Goal: Task Accomplishment & Management: Use online tool/utility

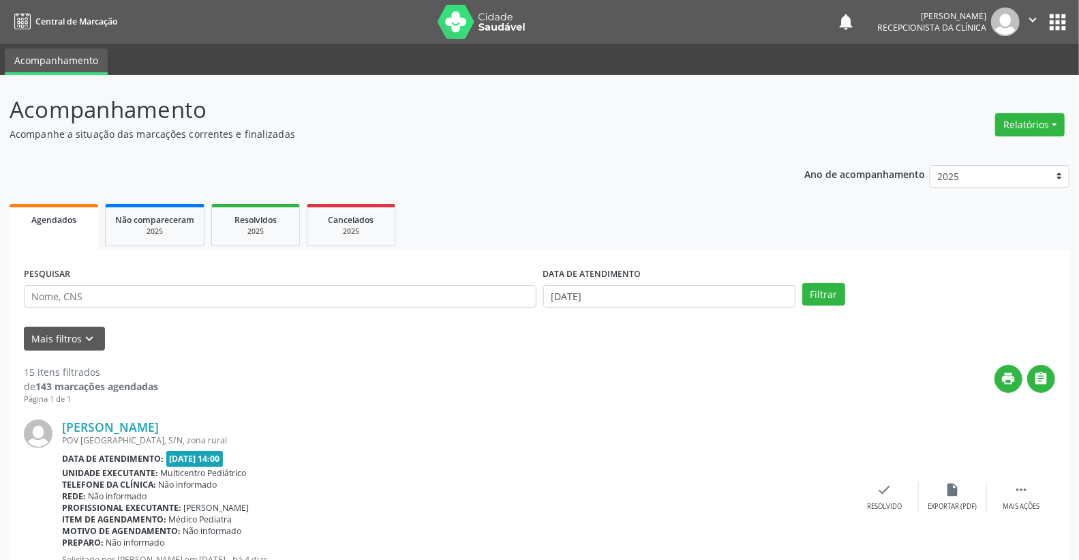
drag, startPoint x: 624, startPoint y: 309, endPoint x: 620, endPoint y: 302, distance: 8.2
click at [621, 307] on div "DATA DE ATENDIMENTO [DATE]" at bounding box center [670, 290] width 260 height 53
click at [620, 301] on input "[DATE]" at bounding box center [669, 296] width 253 height 23
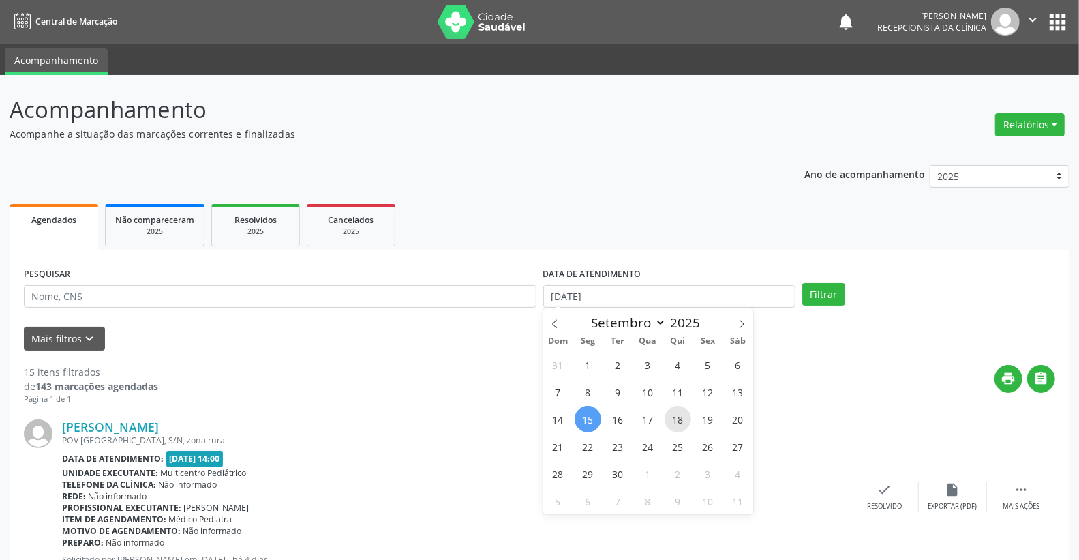
click at [682, 420] on span "18" at bounding box center [677, 418] width 27 height 27
type input "[DATE]"
click at [682, 420] on span "18" at bounding box center [677, 418] width 27 height 27
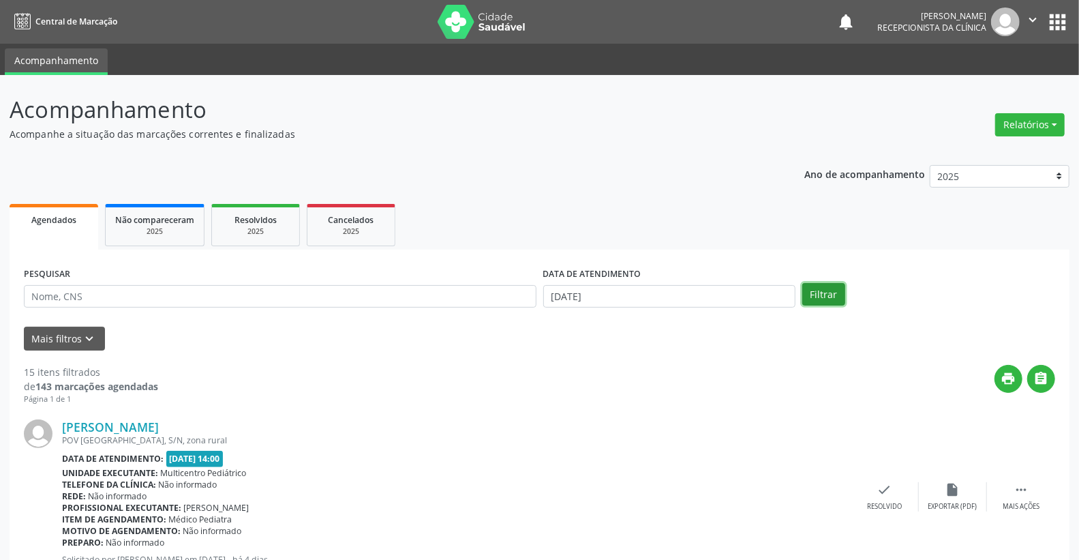
click at [831, 298] on button "Filtrar" at bounding box center [823, 294] width 43 height 23
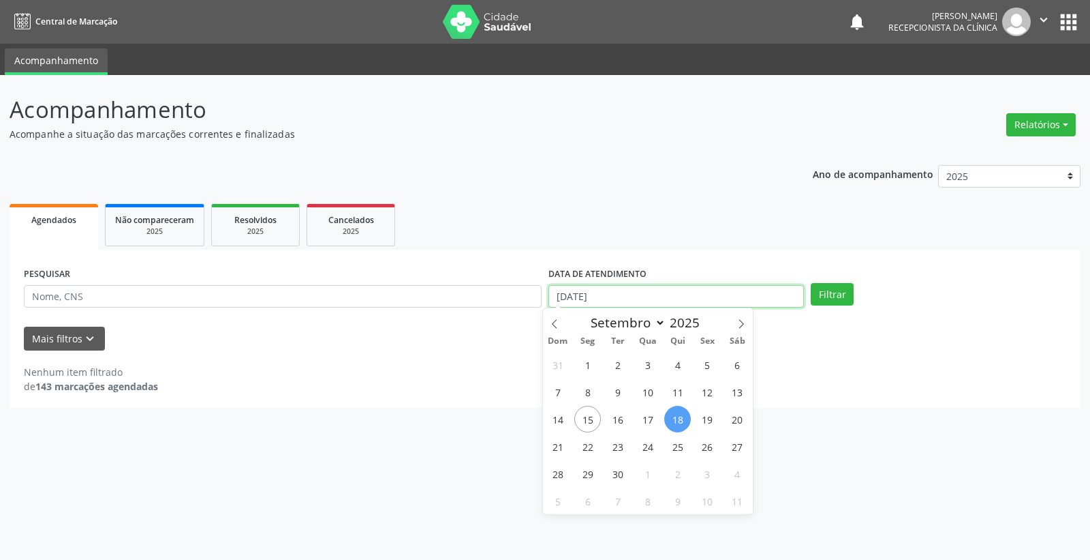
click at [653, 291] on input "[DATE]" at bounding box center [677, 296] width 256 height 23
click at [652, 424] on span "17" at bounding box center [647, 418] width 27 height 27
type input "17/09/2025"
click at [652, 424] on span "17" at bounding box center [647, 418] width 27 height 27
select select "8"
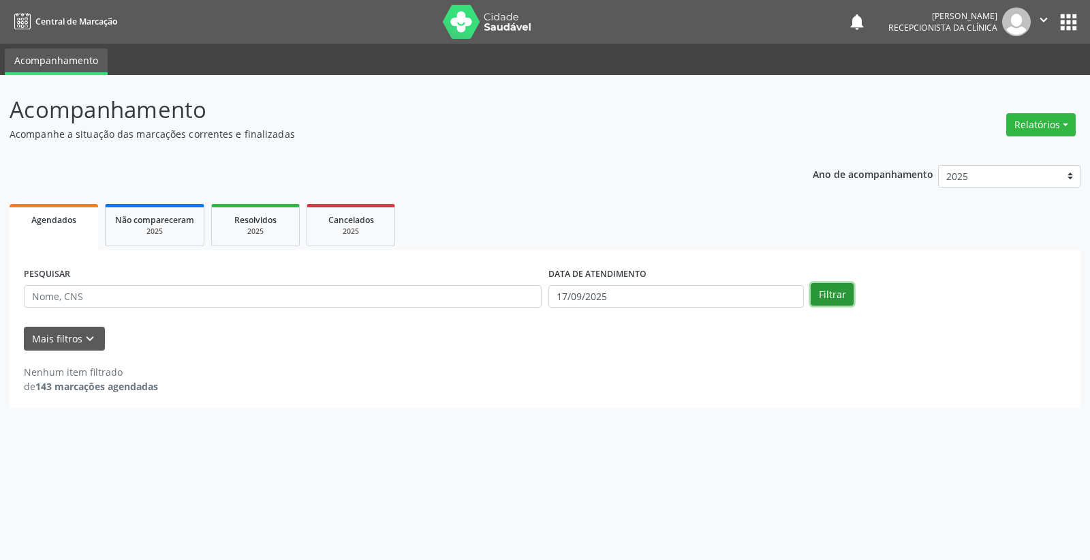
click at [827, 288] on button "Filtrar" at bounding box center [832, 294] width 43 height 23
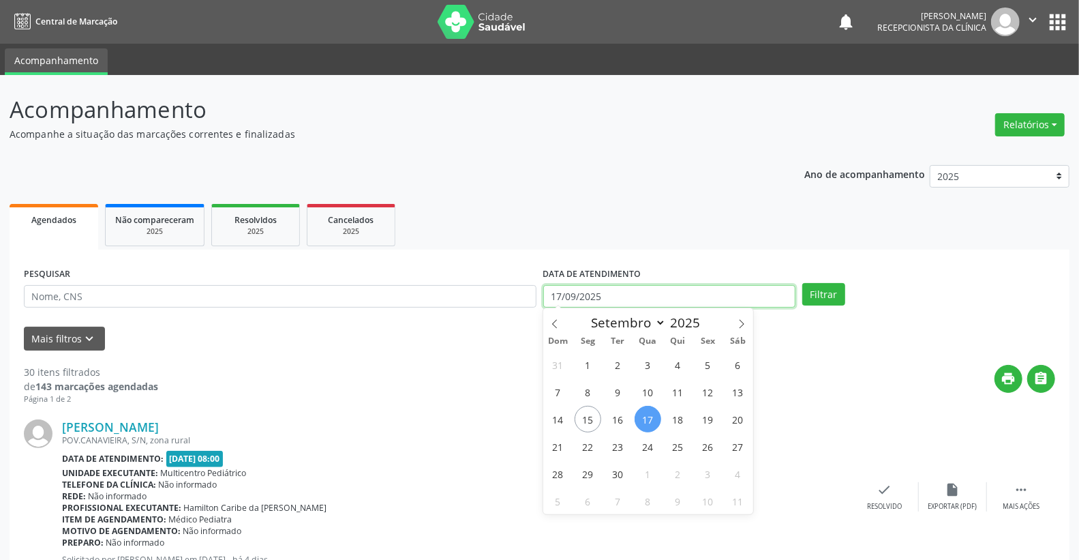
click at [654, 298] on input "17/09/2025" at bounding box center [669, 296] width 253 height 23
click at [615, 426] on span "16" at bounding box center [617, 418] width 27 height 27
type input "[DATE]"
click at [615, 426] on span "16" at bounding box center [617, 418] width 27 height 27
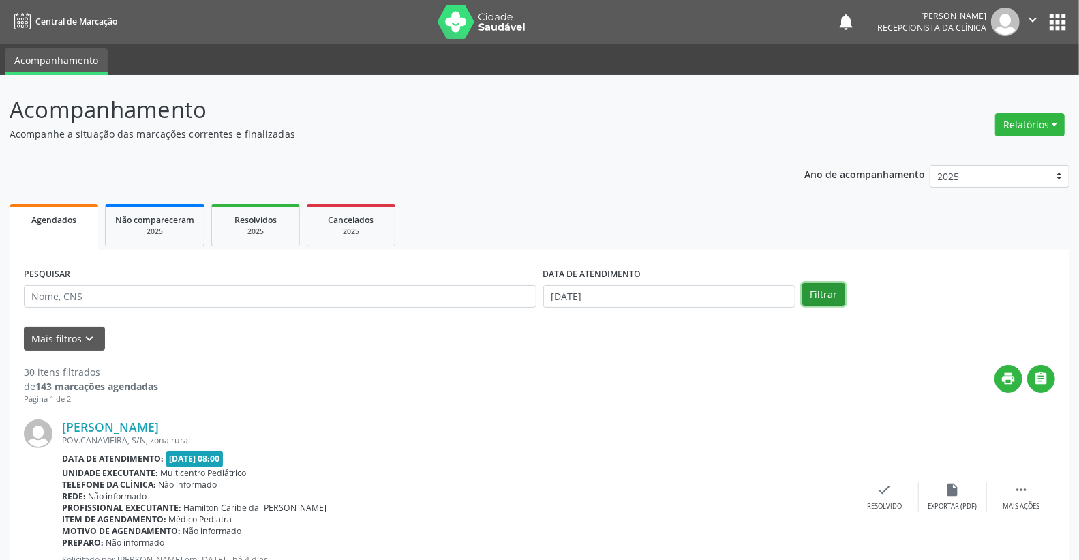
click at [833, 294] on button "Filtrar" at bounding box center [823, 294] width 43 height 23
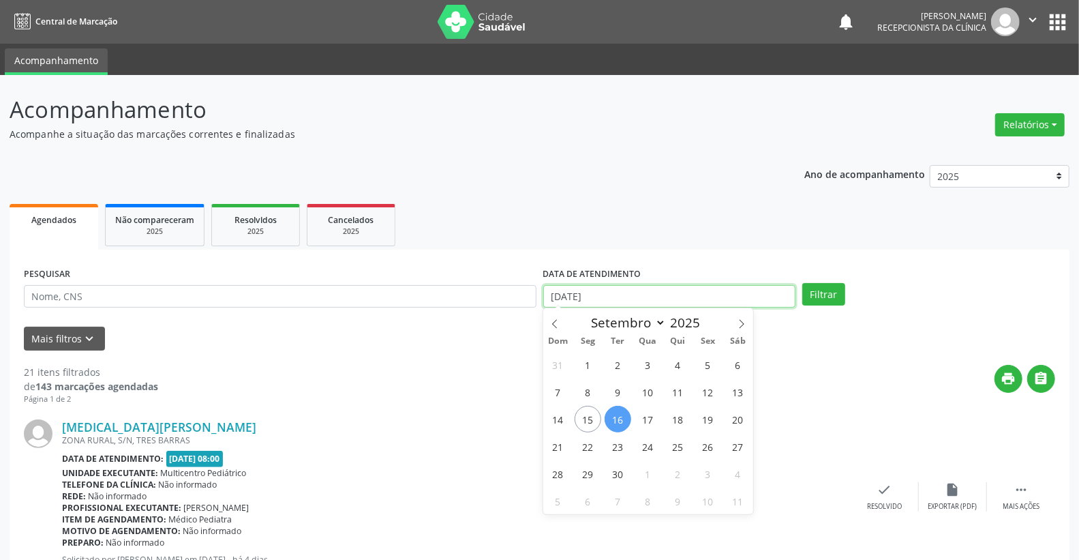
click at [652, 294] on input "[DATE]" at bounding box center [669, 296] width 253 height 23
click at [589, 423] on span "15" at bounding box center [587, 418] width 27 height 27
type input "[DATE]"
click at [589, 423] on span "15" at bounding box center [587, 418] width 27 height 27
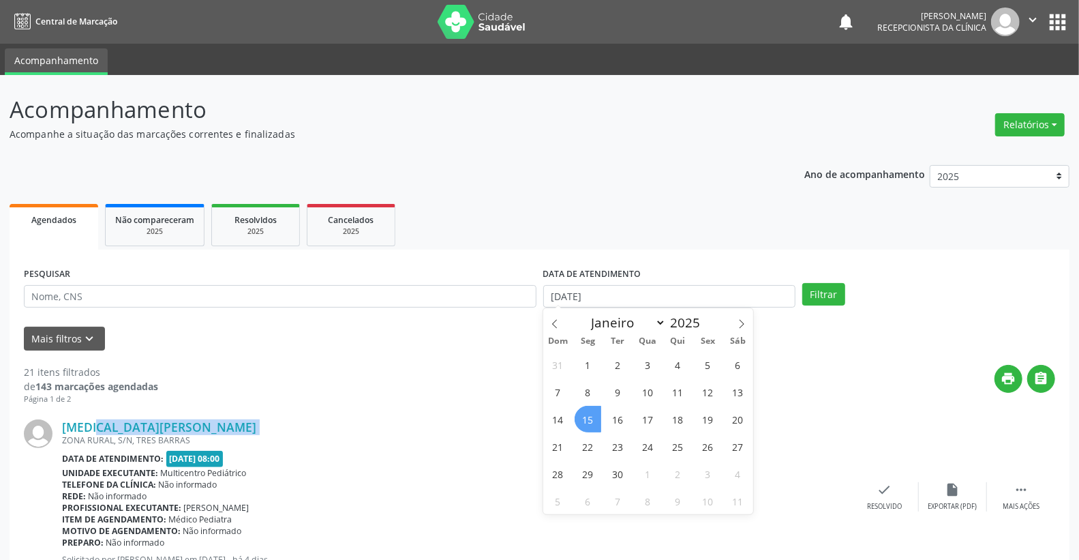
click at [589, 423] on div "[MEDICAL_DATA][PERSON_NAME]" at bounding box center [456, 426] width 788 height 15
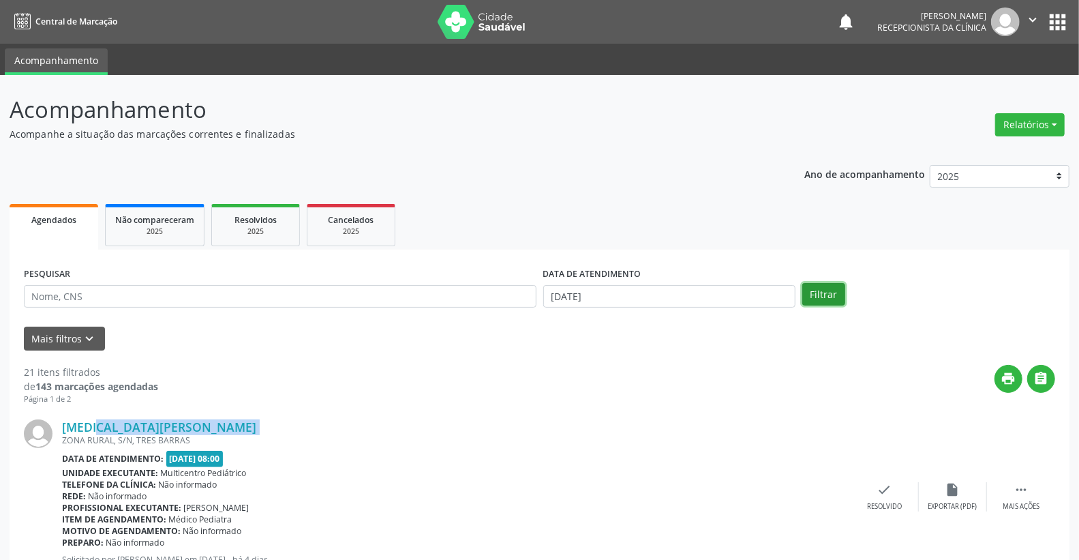
click at [816, 287] on button "Filtrar" at bounding box center [823, 294] width 43 height 23
click at [555, 341] on div "Mais filtros keyboard_arrow_down" at bounding box center [539, 338] width 1038 height 24
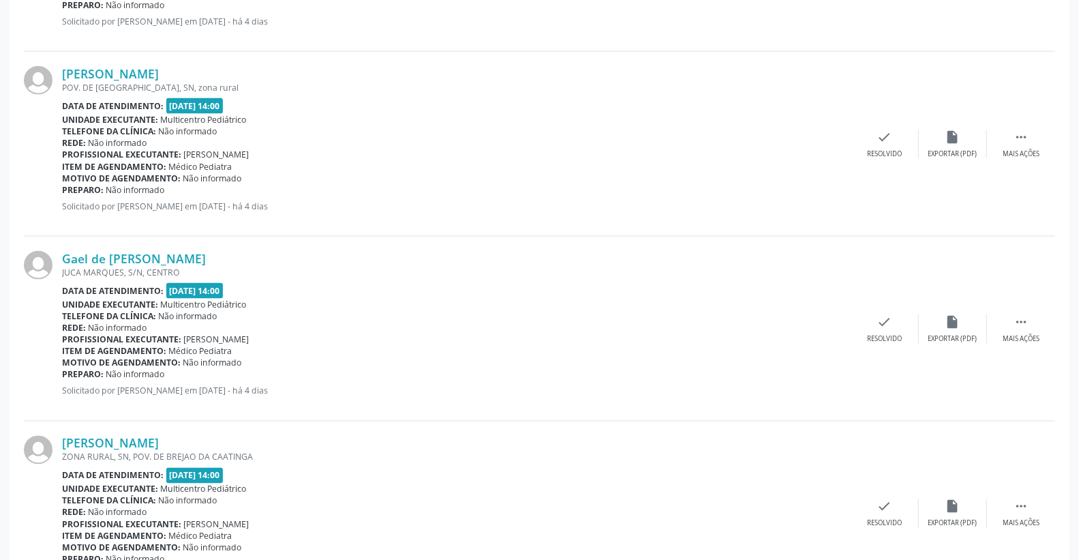
scroll to position [1135, 0]
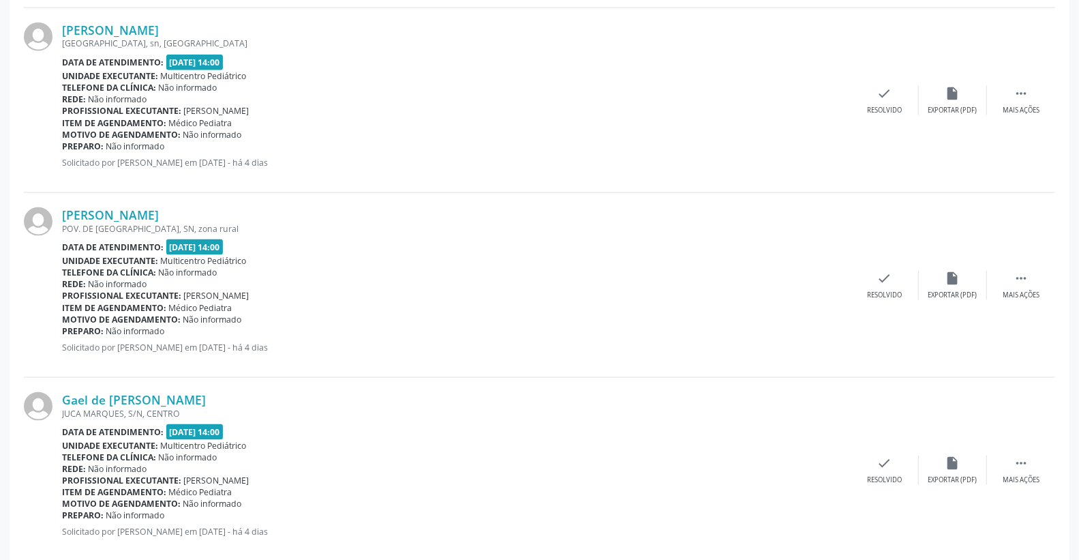
drag, startPoint x: 141, startPoint y: 227, endPoint x: 322, endPoint y: 230, distance: 180.6
click at [297, 227] on div "POV. DE [GEOGRAPHIC_DATA], SN, zona rural" at bounding box center [456, 229] width 788 height 12
click at [403, 243] on div "Data de atendimento: [DATE] 14:00" at bounding box center [456, 247] width 788 height 16
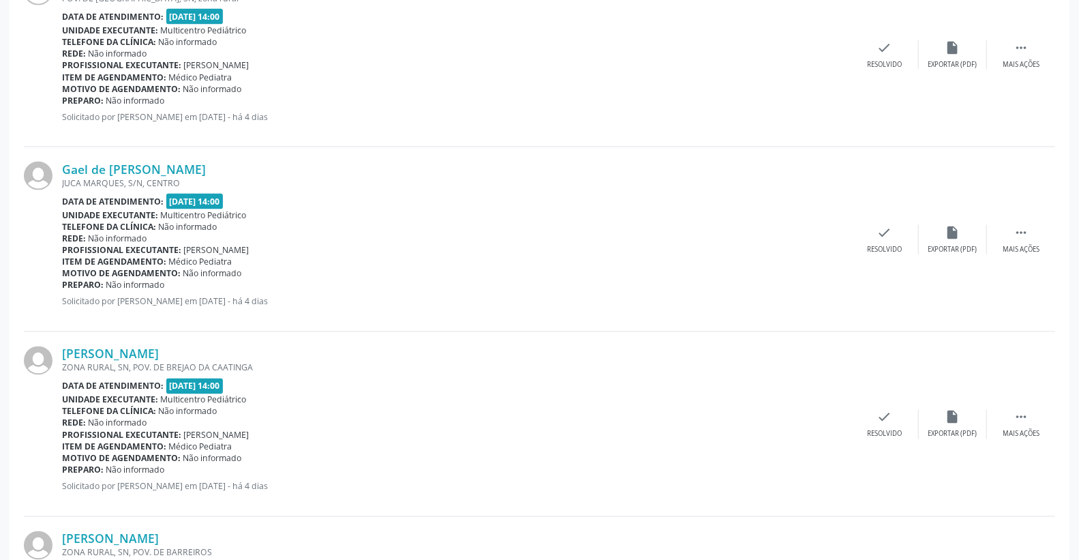
scroll to position [1590, 0]
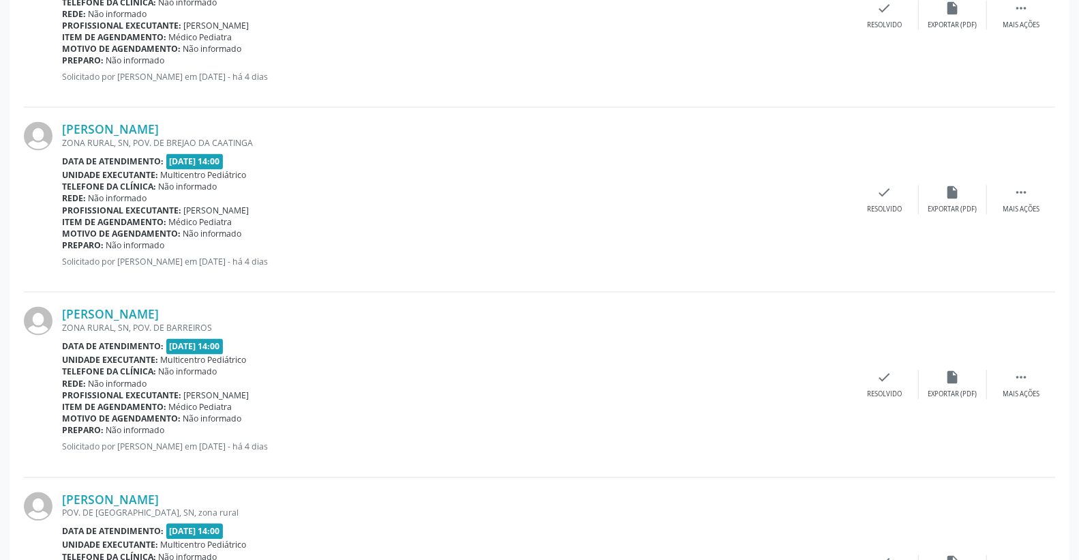
drag, startPoint x: 234, startPoint y: 140, endPoint x: 386, endPoint y: 140, distance: 152.0
click at [386, 140] on div "ZONA RURAL, SN, POV. DE BREJAO DA CAATINGA" at bounding box center [456, 144] width 788 height 12
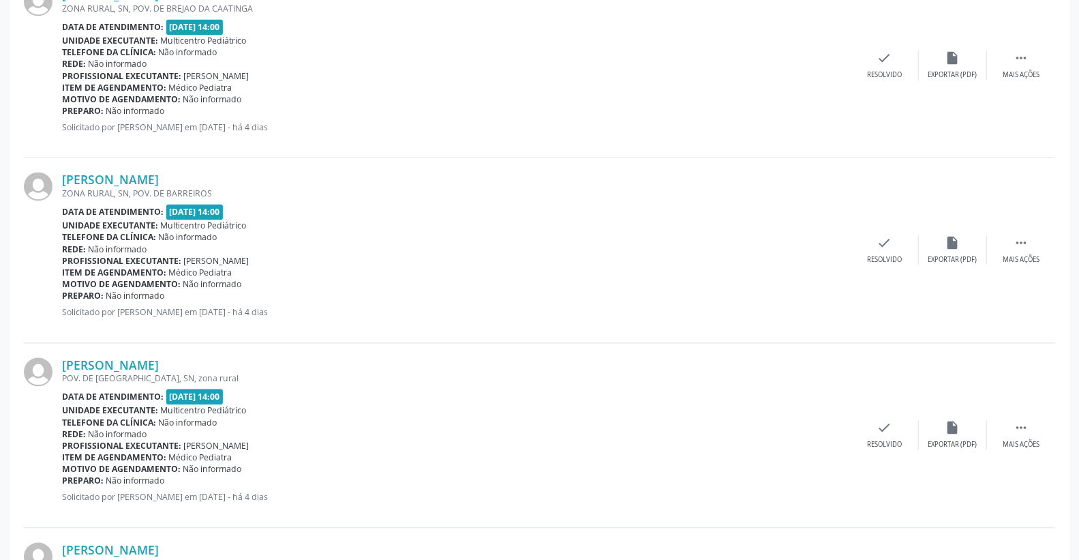
scroll to position [1741, 0]
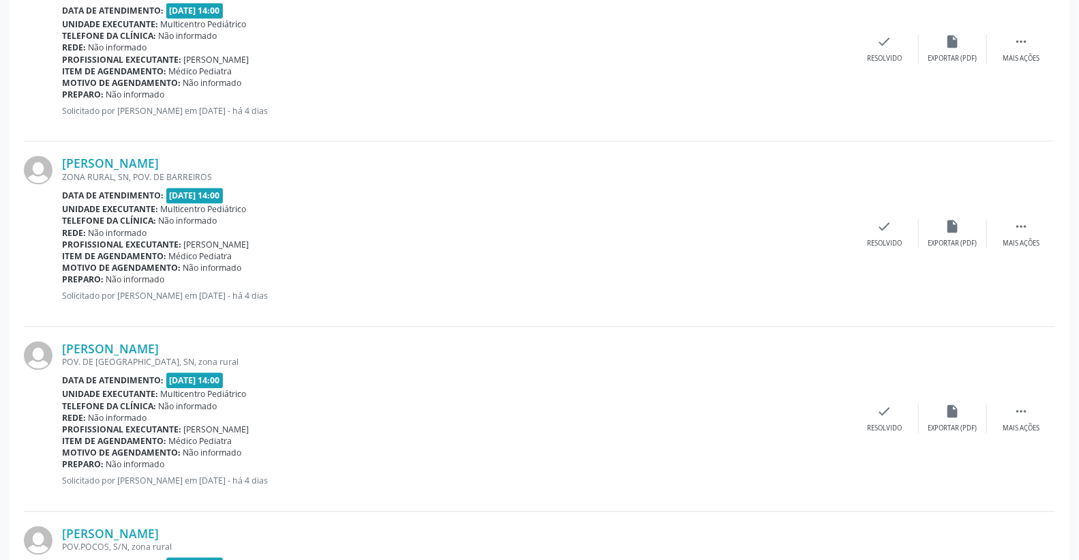
drag, startPoint x: 199, startPoint y: 179, endPoint x: 275, endPoint y: 175, distance: 76.4
click at [266, 177] on div "ZONA RURAL, SN, POV. DE BARREIROS" at bounding box center [456, 177] width 788 height 12
drag, startPoint x: 110, startPoint y: 363, endPoint x: 271, endPoint y: 352, distance: 161.2
click at [244, 358] on div "POV. DE [GEOGRAPHIC_DATA], SN, zona rural" at bounding box center [456, 362] width 788 height 12
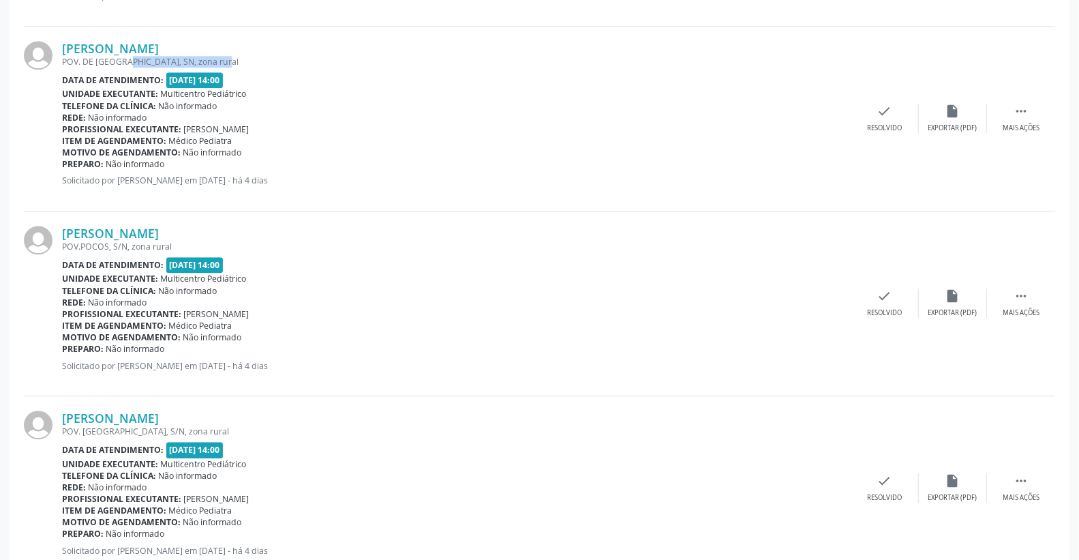
scroll to position [2044, 0]
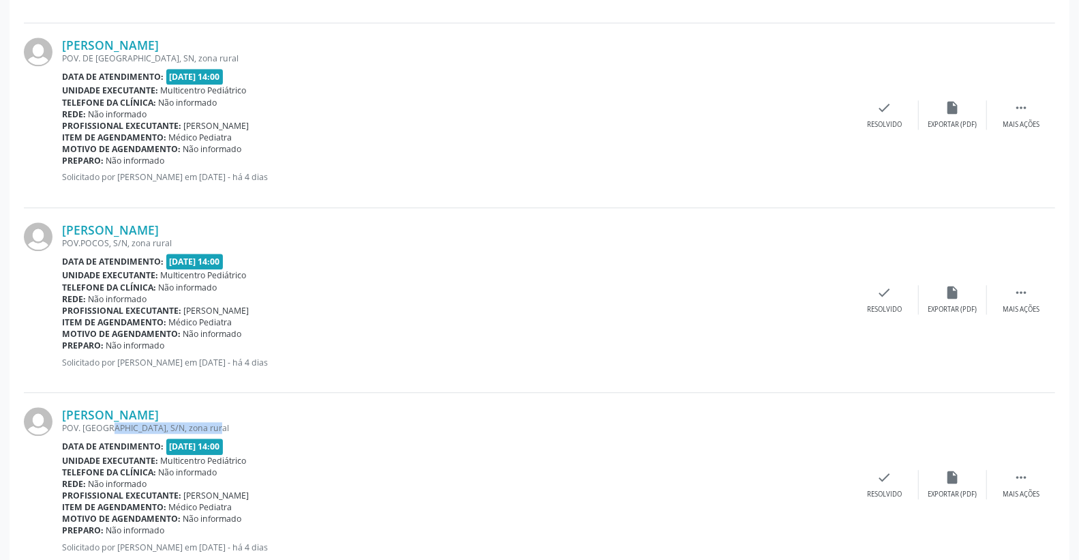
drag, startPoint x: 91, startPoint y: 427, endPoint x: 221, endPoint y: 421, distance: 131.0
click at [213, 425] on div "POV. [GEOGRAPHIC_DATA], S/N, zona rural" at bounding box center [456, 428] width 788 height 12
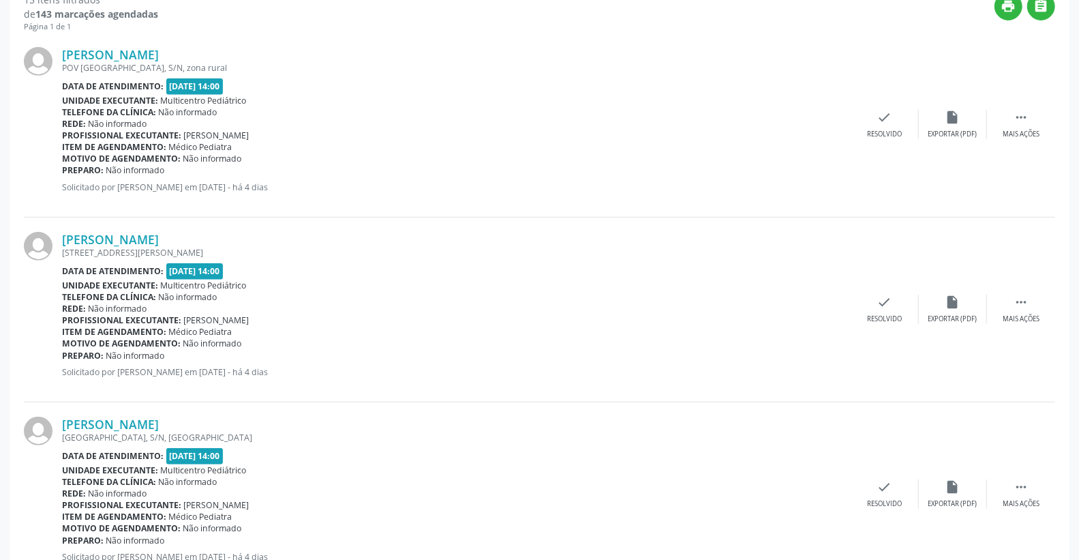
scroll to position [291, 0]
